Goal: Book appointment/travel/reservation

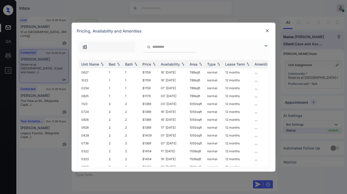
scroll to position [717, 0]
click at [267, 47] on img at bounding box center [266, 46] width 6 height 6
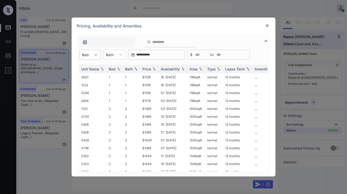
click at [101, 54] on div "**********" at bounding box center [174, 55] width 194 height 10
click at [96, 57] on div at bounding box center [95, 54] width 9 height 9
click at [91, 65] on div "1" at bounding box center [89, 67] width 21 height 9
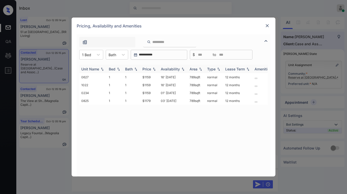
click at [168, 68] on div "Availability" at bounding box center [170, 69] width 19 height 4
click at [165, 69] on div "Availability" at bounding box center [170, 69] width 19 height 4
click at [146, 69] on div "Price" at bounding box center [146, 69] width 9 height 4
click at [146, 78] on td "$1159" at bounding box center [149, 77] width 18 height 8
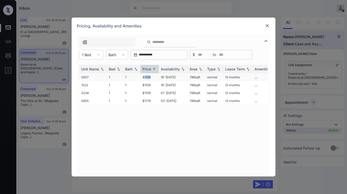
click at [146, 77] on td "$1159" at bounding box center [149, 77] width 18 height 8
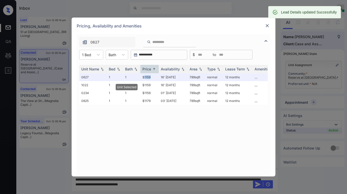
click at [267, 28] on img at bounding box center [267, 25] width 5 height 5
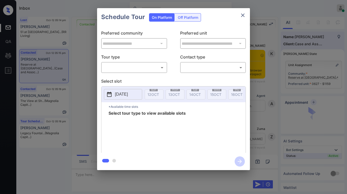
scroll to position [2312, 0]
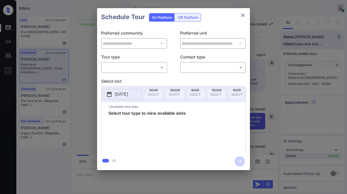
click at [141, 70] on body "Inbox Paolo Gabriel Online Set yourself offline Set yourself on break Profile S…" at bounding box center [173, 97] width 347 height 194
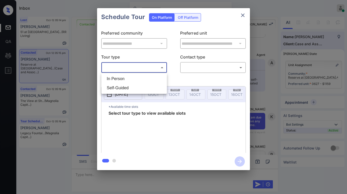
click at [140, 85] on li "Self-Guided" at bounding box center [134, 88] width 63 height 9
type input "**********"
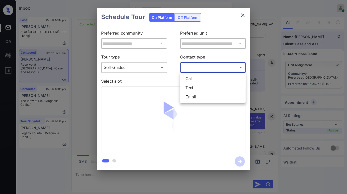
click at [221, 71] on body "Inbox Paolo Gabriel Online Set yourself offline Set yourself on break Profile S…" at bounding box center [173, 97] width 347 height 194
click at [207, 86] on li "Text" at bounding box center [212, 88] width 63 height 9
type input "****"
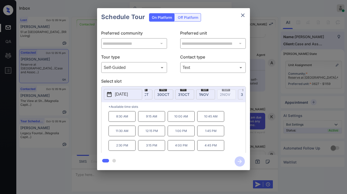
scroll to position [0, 374]
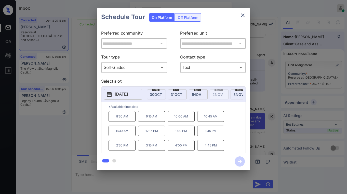
click at [197, 96] on span "1 NOV" at bounding box center [196, 94] width 10 height 4
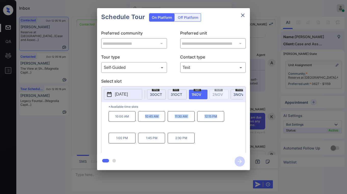
drag, startPoint x: 144, startPoint y: 119, endPoint x: 217, endPoint y: 118, distance: 73.6
click at [217, 118] on div "10:00 AM 10:45 AM 11:30 AM 12:15 PM 1:00 PM 1:45 PM 2:30 PM" at bounding box center [176, 131] width 137 height 41
copy div "10:45 AM 11:30 AM 12:15 PM"
click at [243, 17] on icon "close" at bounding box center [243, 15] width 6 height 6
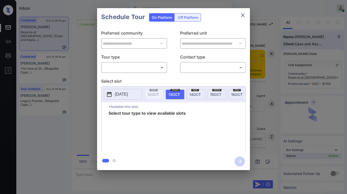
scroll to position [2338, 0]
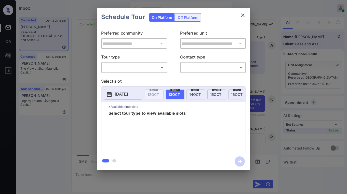
click at [151, 72] on div "​ ​" at bounding box center [134, 67] width 66 height 11
click at [147, 70] on body "Inbox Paolo Gabriel Online Set yourself offline Set yourself on break Profile S…" at bounding box center [173, 97] width 347 height 194
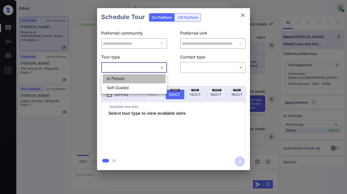
drag, startPoint x: 131, startPoint y: 80, endPoint x: 183, endPoint y: 74, distance: 52.8
click at [131, 80] on li "In Person" at bounding box center [134, 78] width 63 height 9
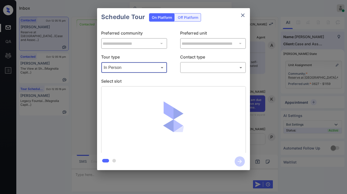
click at [156, 71] on body "Inbox Paolo Gabriel Online Set yourself offline Set yourself on break Profile S…" at bounding box center [173, 97] width 347 height 194
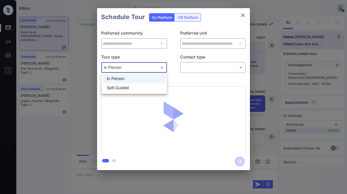
click at [144, 86] on li "Self-Guided" at bounding box center [134, 88] width 63 height 9
type input "**********"
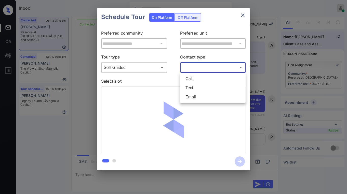
click at [199, 68] on body "Inbox Paolo Gabriel Online Set yourself offline Set yourself on break Profile S…" at bounding box center [173, 97] width 347 height 194
click at [195, 89] on li "Text" at bounding box center [212, 88] width 63 height 9
type input "****"
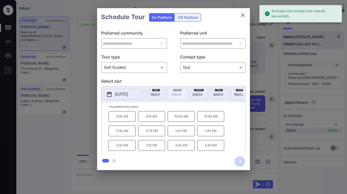
scroll to position [0, 348]
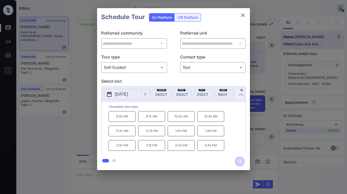
click at [222, 95] on span "1 NOV" at bounding box center [222, 94] width 10 height 4
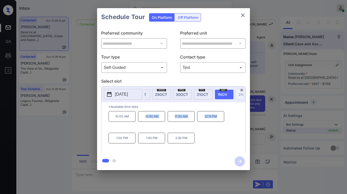
drag, startPoint x: 147, startPoint y: 118, endPoint x: 222, endPoint y: 117, distance: 75.4
click at [222, 117] on div "10:00 AM 10:45 AM 11:30 AM 12:15 PM 1:00 PM 1:45 PM 2:30 PM" at bounding box center [176, 131] width 137 height 41
copy div "0:45 AM 11:30 AM 12:15 PM"
drag, startPoint x: 212, startPoint y: 135, endPoint x: 209, endPoint y: 135, distance: 3.8
click at [212, 135] on div "10:00 AM 10:45 AM 11:30 AM 12:15 PM 1:00 PM 1:45 PM 2:30 PM" at bounding box center [176, 131] width 137 height 41
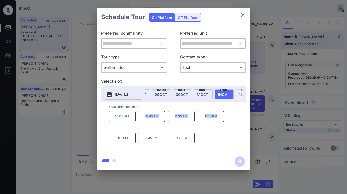
click at [199, 131] on div "10:00 AM 10:45 AM 11:30 AM 12:15 PM 1:00 PM 1:45 PM 2:30 PM" at bounding box center [176, 131] width 137 height 41
drag, startPoint x: 177, startPoint y: 119, endPoint x: 190, endPoint y: 119, distance: 13.2
click at [190, 119] on p "11:30 AM" at bounding box center [181, 116] width 27 height 11
copy p "11:30 AM"
click at [144, 72] on div "**********" at bounding box center [134, 67] width 66 height 11
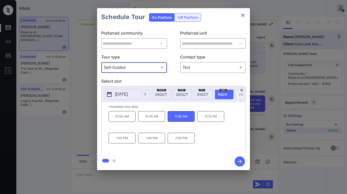
click at [130, 74] on div "**********" at bounding box center [173, 89] width 153 height 127
click at [127, 70] on body "Inbox Paolo Gabriel Online Set yourself offline Set yourself on break Profile S…" at bounding box center [173, 97] width 347 height 194
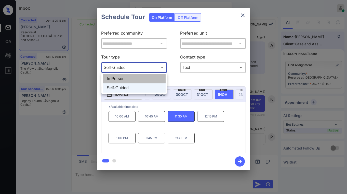
click at [123, 78] on li "In Person" at bounding box center [134, 78] width 63 height 9
type input "********"
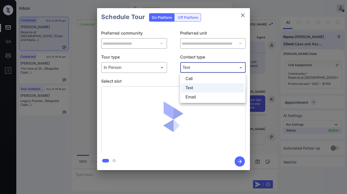
click at [191, 64] on body "Inbox Paolo Gabriel Online Set yourself offline Set yourself on break Profile S…" at bounding box center [173, 97] width 347 height 194
click at [190, 82] on li "Call" at bounding box center [212, 78] width 63 height 9
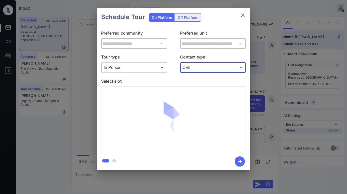
click at [193, 68] on body "Inbox Paolo Gabriel Online Set yourself offline Set yourself on break Profile S…" at bounding box center [173, 97] width 347 height 194
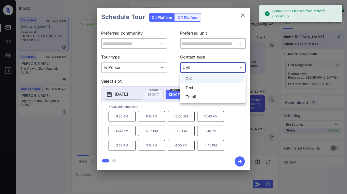
click at [193, 89] on li "Text" at bounding box center [212, 88] width 63 height 9
type input "****"
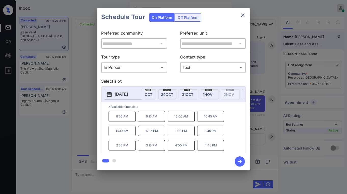
scroll to position [0, 366]
click at [210, 92] on div "sat 1 NOV" at bounding box center [205, 95] width 19 height 10
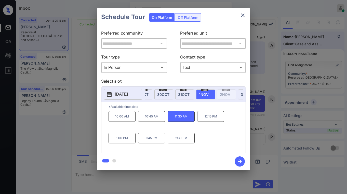
click at [242, 15] on icon "close" at bounding box center [243, 15] width 4 height 4
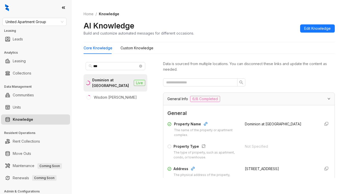
click at [45, 21] on span "United Apartment Group" at bounding box center [35, 22] width 58 height 8
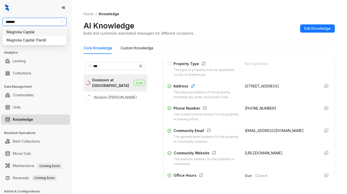
type input "********"
click at [32, 34] on div "Magnolia Capital" at bounding box center [35, 32] width 56 height 6
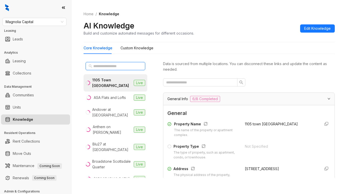
click at [122, 65] on input "text" at bounding box center [115, 66] width 45 height 6
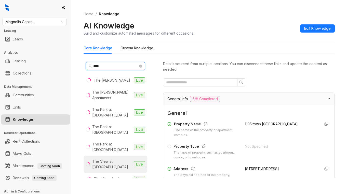
type input "***"
click at [114, 159] on div "The View at [GEOGRAPHIC_DATA]" at bounding box center [111, 164] width 39 height 11
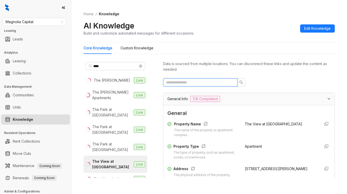
click at [194, 85] on input "text" at bounding box center [198, 83] width 64 height 6
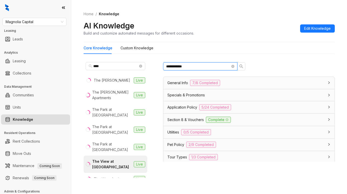
type input "**********"
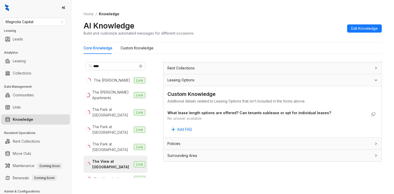
scroll to position [185, 0]
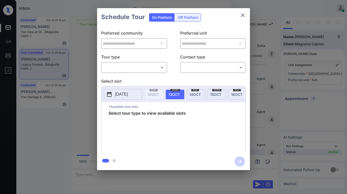
scroll to position [338, 0]
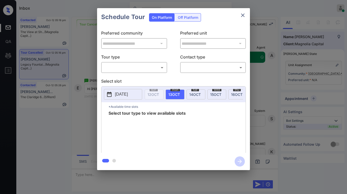
click at [117, 68] on body "Inbox [PERSON_NAME] Online Set yourself offline Set yourself on break Profile S…" at bounding box center [173, 97] width 347 height 194
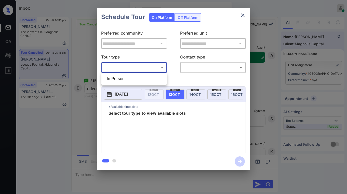
click at [150, 76] on li "In Person" at bounding box center [134, 78] width 63 height 9
type input "********"
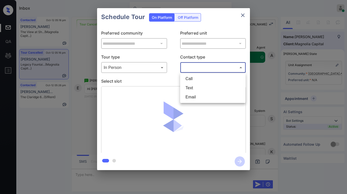
click at [194, 68] on body "Inbox Paolo Gabriel Online Set yourself offline Set yourself on break Profile S…" at bounding box center [173, 97] width 347 height 194
click at [202, 86] on li "Text" at bounding box center [212, 88] width 63 height 9
type input "****"
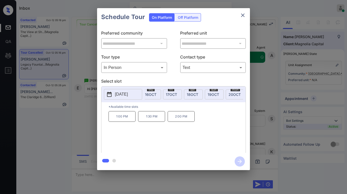
scroll to position [0, 90]
click at [209, 95] on span "19 OCT" at bounding box center [209, 94] width 11 height 4
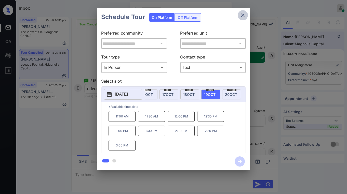
click at [239, 16] on button "close" at bounding box center [243, 15] width 10 height 10
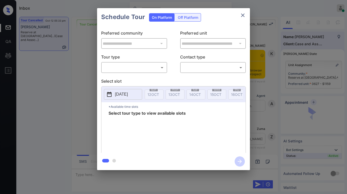
scroll to position [3162, 0]
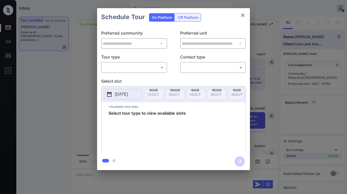
click at [140, 64] on body "Inbox [PERSON_NAME] Online Set yourself offline Set yourself on break Profile S…" at bounding box center [173, 97] width 347 height 194
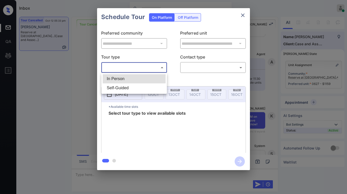
click at [137, 82] on li "In Person" at bounding box center [134, 78] width 63 height 9
type input "********"
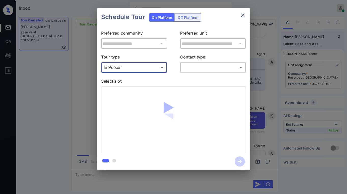
click at [199, 73] on div "​ ​" at bounding box center [213, 67] width 66 height 11
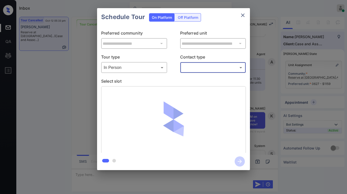
click at [199, 67] on body "Inbox [PERSON_NAME] Online Set yourself offline Set yourself on break Profile S…" at bounding box center [173, 97] width 347 height 194
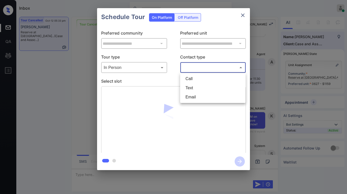
click at [199, 87] on li "Text" at bounding box center [212, 88] width 63 height 9
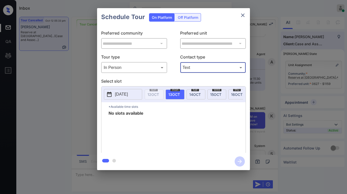
type input "****"
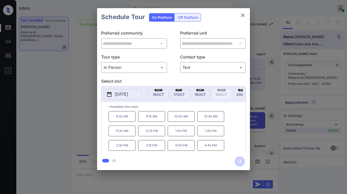
scroll to position [0, 82]
click at [244, 15] on icon "close" at bounding box center [243, 15] width 6 height 6
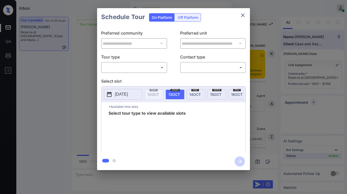
scroll to position [3187, 0]
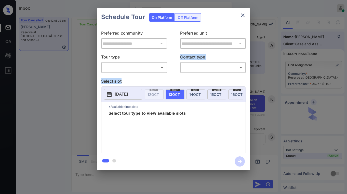
drag, startPoint x: 132, startPoint y: 73, endPoint x: 132, endPoint y: 70, distance: 3.3
click at [132, 73] on div "**********" at bounding box center [173, 89] width 153 height 127
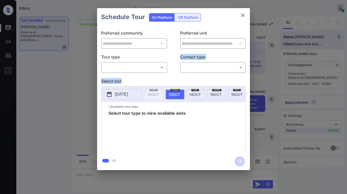
click at [132, 69] on body "Inbox [PERSON_NAME] Online Set yourself offline Set yourself on break Profile S…" at bounding box center [173, 97] width 347 height 194
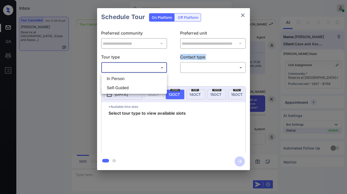
drag, startPoint x: 134, startPoint y: 79, endPoint x: 180, endPoint y: 77, distance: 46.1
click at [134, 79] on li "In Person" at bounding box center [134, 78] width 63 height 9
type input "********"
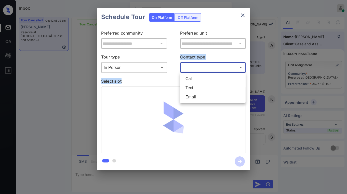
click at [197, 71] on body "Inbox Paolo Gabriel Online Set yourself offline Set yourself on break Profile S…" at bounding box center [173, 97] width 347 height 194
drag, startPoint x: 196, startPoint y: 87, endPoint x: 192, endPoint y: 80, distance: 7.4
click at [196, 86] on li "Text" at bounding box center [212, 88] width 63 height 9
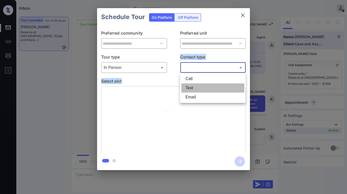
type input "****"
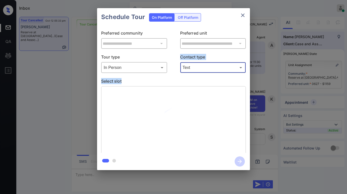
drag, startPoint x: 151, startPoint y: 78, endPoint x: 154, endPoint y: 80, distance: 3.0
click at [151, 79] on p "Select slot" at bounding box center [173, 82] width 145 height 8
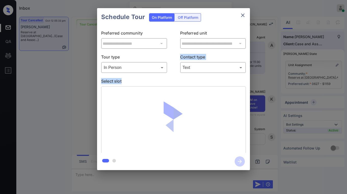
click at [155, 80] on p "Select slot" at bounding box center [173, 82] width 145 height 8
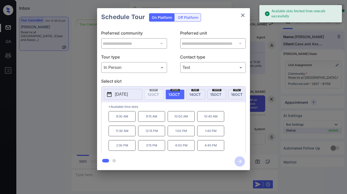
click at [241, 17] on icon "close" at bounding box center [243, 15] width 4 height 4
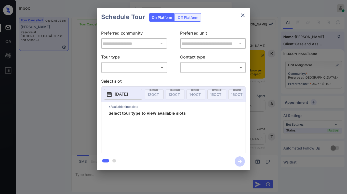
scroll to position [3177, 0]
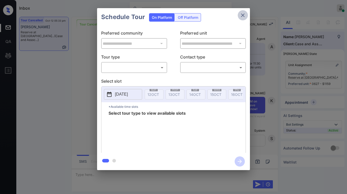
click at [245, 16] on icon "close" at bounding box center [243, 15] width 6 height 6
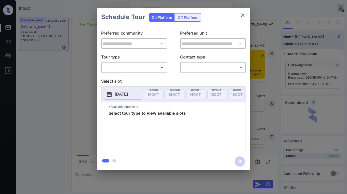
scroll to position [127, 0]
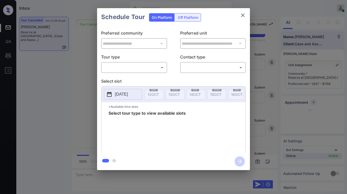
click at [244, 15] on icon "close" at bounding box center [243, 15] width 6 height 6
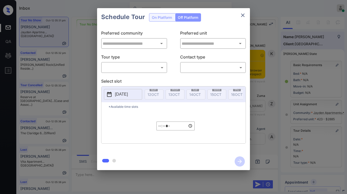
scroll to position [102, 0]
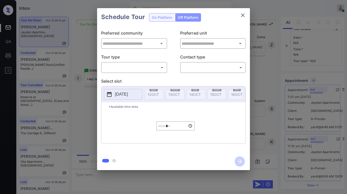
click at [151, 67] on body "Inbox Paolo Gabriel Online Set yourself offline Set yourself on break Profile S…" at bounding box center [173, 97] width 347 height 194
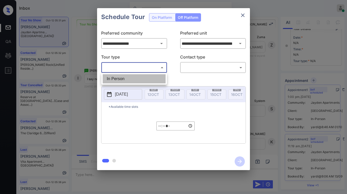
click at [127, 76] on li "In Person" at bounding box center [134, 78] width 63 height 9
type input "********"
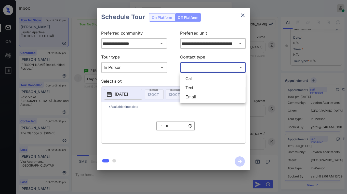
click at [200, 69] on body "Inbox Paolo Gabriel Online Set yourself offline Set yourself on break Profile S…" at bounding box center [173, 97] width 347 height 194
click at [193, 86] on li "Text" at bounding box center [212, 88] width 63 height 9
type input "****"
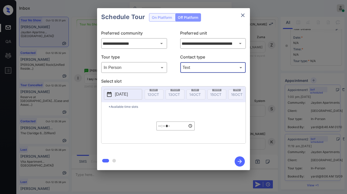
click at [242, 16] on icon "close" at bounding box center [243, 15] width 6 height 6
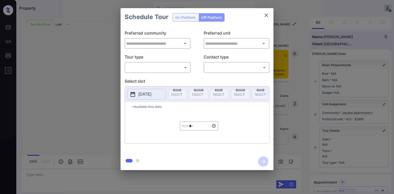
scroll to position [102, 0]
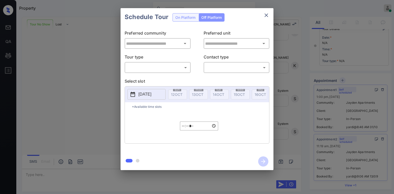
type input "**********"
click at [182, 20] on div "Schedule Tour On Platform Off Platform" at bounding box center [196, 17] width 153 height 18
click at [268, 16] on icon "close" at bounding box center [266, 15] width 6 height 6
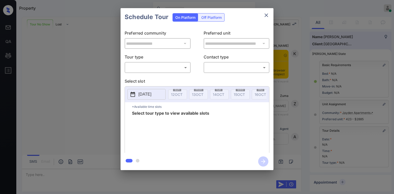
scroll to position [4957, 0]
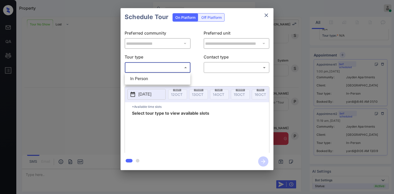
click at [164, 65] on body "Property [PERSON_NAME] Online Set yourself offline Set yourself on break Profil…" at bounding box center [197, 97] width 394 height 194
click at [148, 76] on li "In Person" at bounding box center [157, 78] width 63 height 9
type input "********"
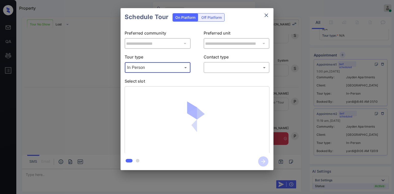
click at [207, 67] on body "Property [PERSON_NAME] Online Set yourself offline Set yourself on break Profil…" at bounding box center [197, 97] width 394 height 194
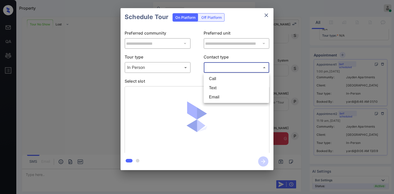
click at [214, 85] on li "Text" at bounding box center [236, 88] width 63 height 9
type input "****"
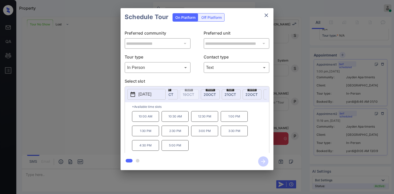
scroll to position [0, 138]
click at [207, 96] on span "20 OCT" at bounding box center [206, 94] width 12 height 4
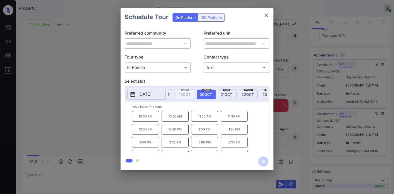
scroll to position [4990, 0]
drag, startPoint x: 138, startPoint y: 118, endPoint x: 153, endPoint y: 119, distance: 15.1
click at [153, 119] on p "10:00 AM" at bounding box center [145, 116] width 27 height 10
copy p "10:00 AM"
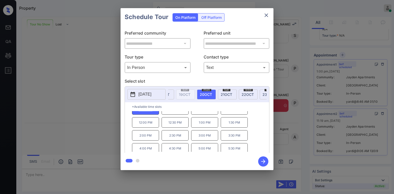
scroll to position [9, 0]
click at [266, 16] on icon "close" at bounding box center [266, 15] width 4 height 4
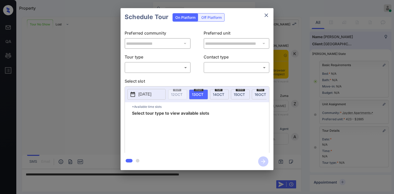
click at [163, 66] on body "Property [PERSON_NAME] Online Set yourself offline Set yourself on break Profil…" at bounding box center [197, 97] width 394 height 194
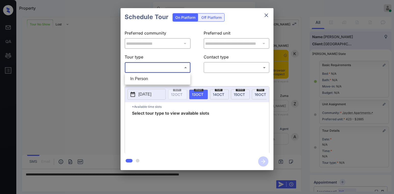
scroll to position [4990, 0]
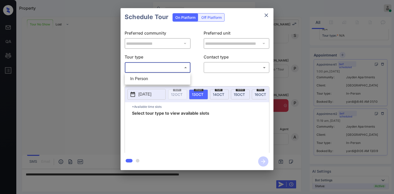
drag, startPoint x: 145, startPoint y: 79, endPoint x: 148, endPoint y: 79, distance: 3.1
click at [146, 79] on li "In Person" at bounding box center [157, 78] width 63 height 9
type input "********"
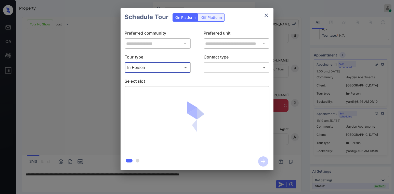
click at [213, 67] on body "Property Paolo Gabriel Online Set yourself offline Set yourself on break Profil…" at bounding box center [197, 97] width 394 height 194
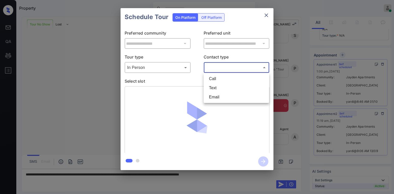
click at [220, 89] on li "Text" at bounding box center [236, 88] width 63 height 9
type input "****"
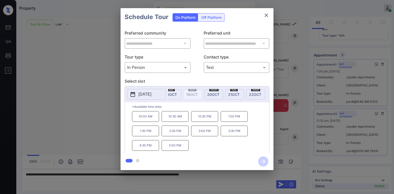
scroll to position [0, 134]
click at [205, 95] on span "20 OCT" at bounding box center [209, 94] width 12 height 4
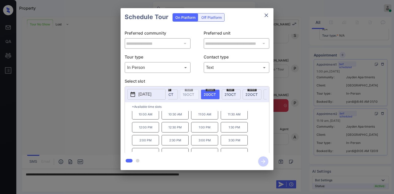
scroll to position [0, 0]
click at [267, 13] on icon "close" at bounding box center [266, 15] width 6 height 6
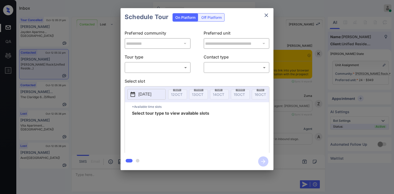
scroll to position [2312, 0]
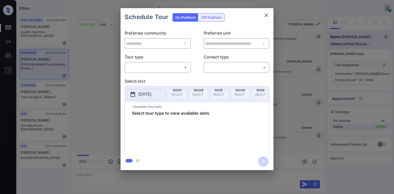
click at [172, 66] on body "Inbox [PERSON_NAME] Online Set yourself offline Set yourself on break Profile S…" at bounding box center [197, 97] width 394 height 194
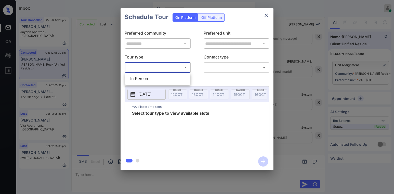
click at [156, 74] on li "In Person" at bounding box center [157, 78] width 63 height 9
type input "********"
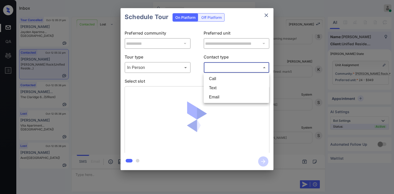
click at [217, 69] on body "Inbox [PERSON_NAME] Online Set yourself offline Set yourself on break Profile S…" at bounding box center [197, 97] width 394 height 194
click at [215, 86] on li "Text" at bounding box center [236, 88] width 63 height 9
type input "****"
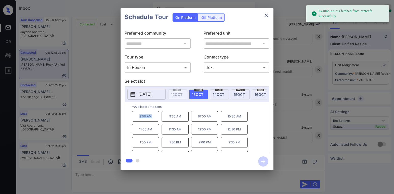
drag, startPoint x: 138, startPoint y: 120, endPoint x: 158, endPoint y: 121, distance: 19.9
click at [158, 121] on p "9:00 AM" at bounding box center [145, 116] width 27 height 10
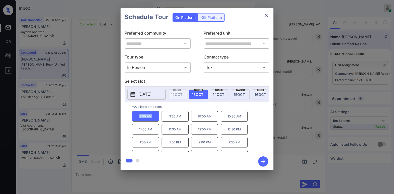
copy p "9:00 AM"
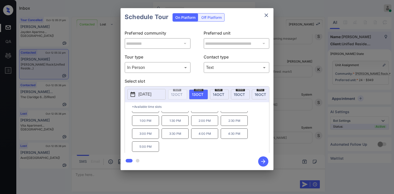
click at [267, 15] on icon "close" at bounding box center [266, 15] width 6 height 6
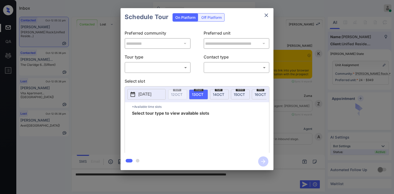
scroll to position [2414, 0]
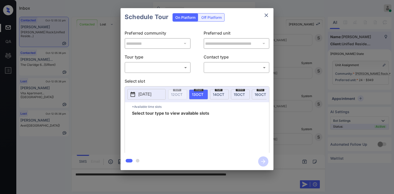
click at [164, 66] on body "Inbox Paolo Gabriel Online Set yourself offline Set yourself on break Profile S…" at bounding box center [197, 97] width 394 height 194
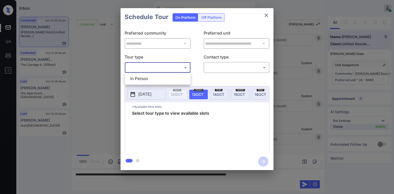
click at [149, 77] on li "In Person" at bounding box center [157, 78] width 63 height 9
type input "********"
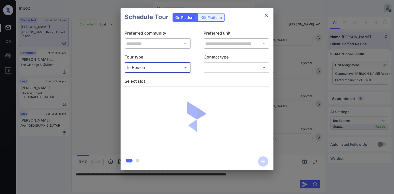
click at [215, 71] on body "Inbox Paolo Gabriel Online Set yourself offline Set yourself on break Profile S…" at bounding box center [197, 97] width 394 height 194
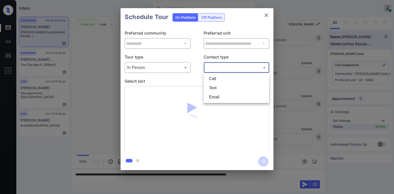
click at [213, 86] on li "Text" at bounding box center [236, 88] width 63 height 9
type input "****"
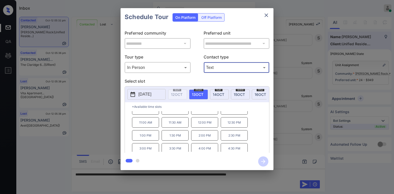
scroll to position [0, 0]
click at [267, 15] on icon "close" at bounding box center [266, 15] width 6 height 6
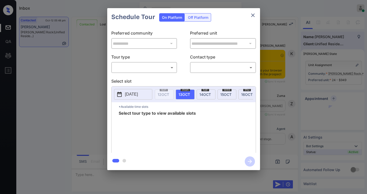
scroll to position [2491, 0]
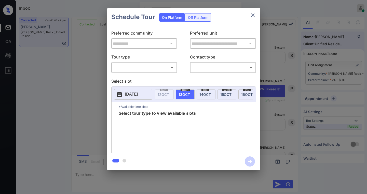
click at [149, 70] on body "Inbox Paolo Gabriel Online Set yourself offline Set yourself on break Profile S…" at bounding box center [183, 97] width 367 height 194
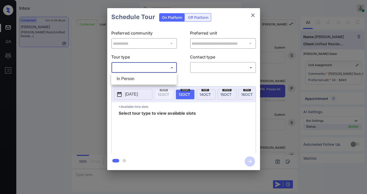
click at [139, 78] on li "In Person" at bounding box center [144, 78] width 63 height 9
type input "********"
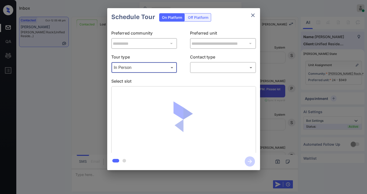
click at [206, 67] on body "Inbox Paolo Gabriel Online Set yourself offline Set yourself on break Profile S…" at bounding box center [183, 97] width 367 height 194
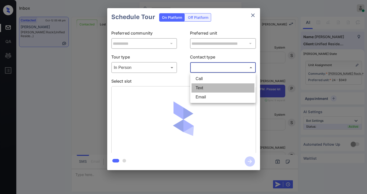
click at [203, 88] on li "Text" at bounding box center [222, 88] width 63 height 9
type input "****"
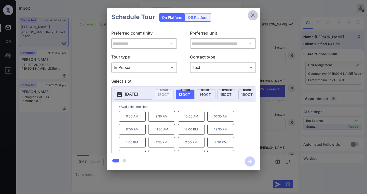
click at [251, 17] on icon "close" at bounding box center [253, 15] width 6 height 6
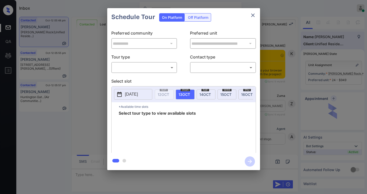
scroll to position [2389, 0]
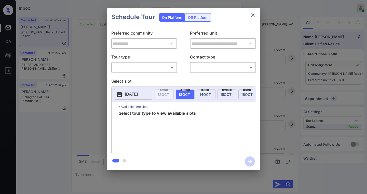
click at [145, 67] on body "Inbox [PERSON_NAME] Online Set yourself offline Set yourself on break Profile S…" at bounding box center [183, 97] width 367 height 194
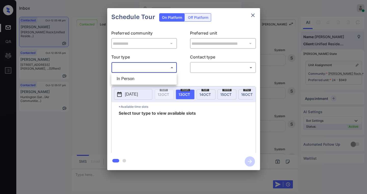
click at [137, 77] on li "In Person" at bounding box center [144, 78] width 63 height 9
type input "********"
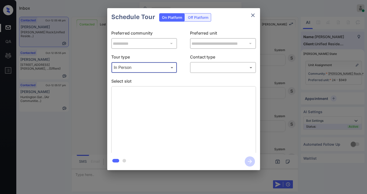
click at [205, 67] on body "Inbox [PERSON_NAME] Online Set yourself offline Set yourself on break Profile S…" at bounding box center [183, 97] width 367 height 194
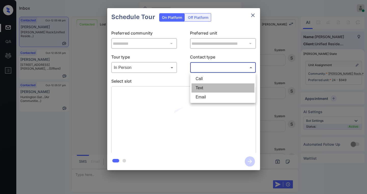
click at [201, 88] on li "Text" at bounding box center [222, 88] width 63 height 9
type input "****"
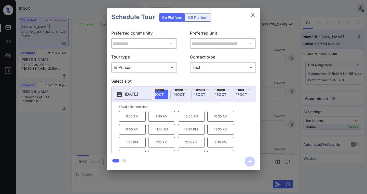
scroll to position [0, 30]
click at [253, 16] on icon "close" at bounding box center [253, 15] width 6 height 6
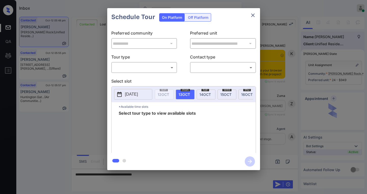
scroll to position [2389, 0]
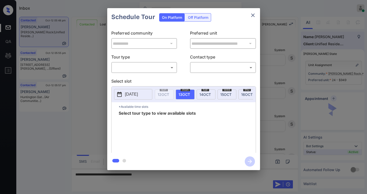
click at [137, 71] on body "Inbox [PERSON_NAME] Online Set yourself offline Set yourself on break Profile S…" at bounding box center [183, 97] width 367 height 194
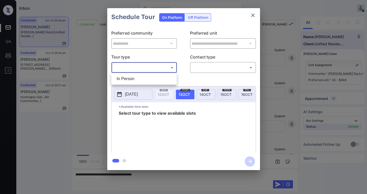
click at [132, 75] on li "In Person" at bounding box center [144, 78] width 63 height 9
type input "********"
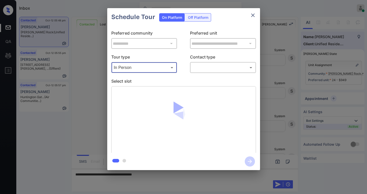
click at [197, 71] on body "Inbox [PERSON_NAME] Online Set yourself offline Set yourself on break Profile S…" at bounding box center [183, 97] width 367 height 194
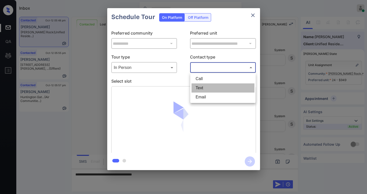
click at [204, 87] on li "Text" at bounding box center [222, 88] width 63 height 9
type input "****"
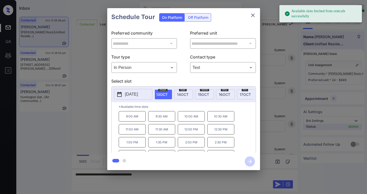
scroll to position [0, 45]
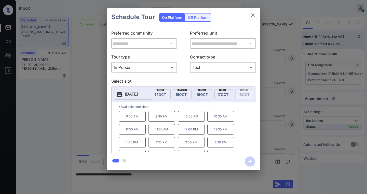
click at [254, 18] on icon "close" at bounding box center [253, 15] width 6 height 6
